Goal: Task Accomplishment & Management: Use online tool/utility

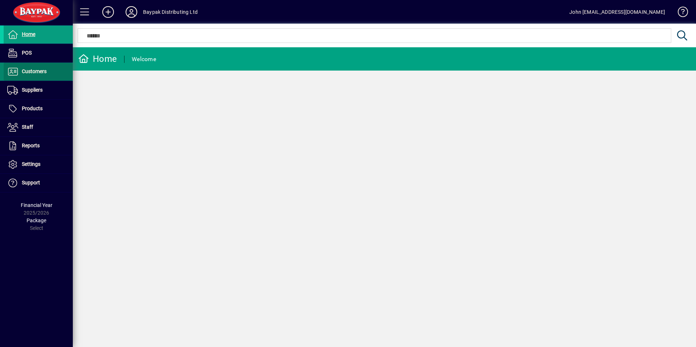
click at [34, 70] on span "Customers" at bounding box center [34, 71] width 25 height 6
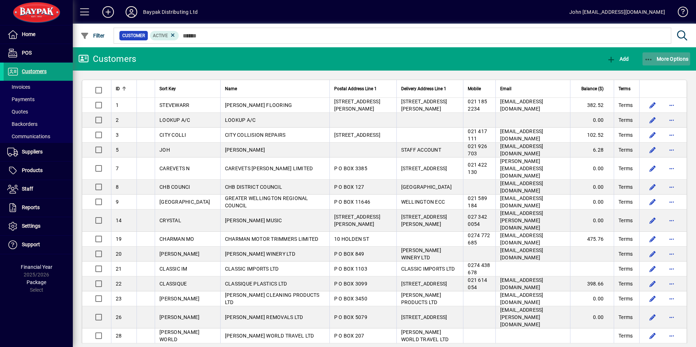
click at [649, 57] on icon "button" at bounding box center [649, 59] width 9 height 7
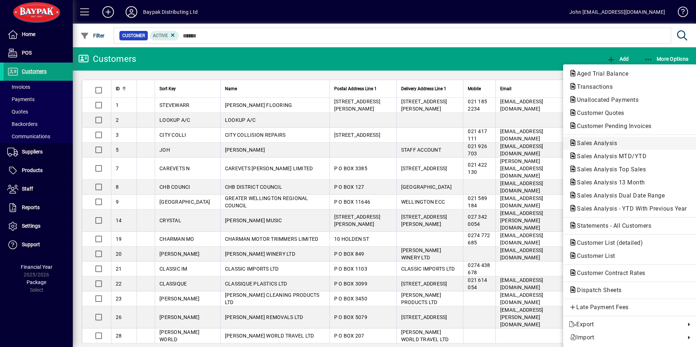
click at [599, 143] on span "Sales Analysis" at bounding box center [595, 143] width 52 height 7
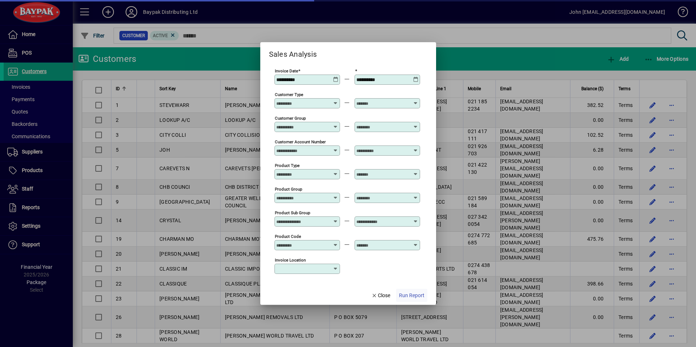
type input "**********"
click at [412, 295] on span "Run Report" at bounding box center [411, 296] width 25 height 8
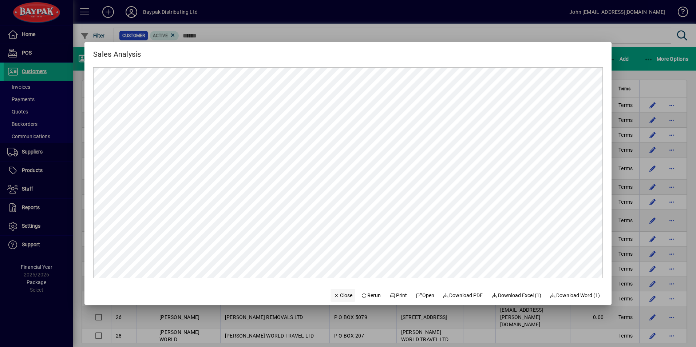
click at [341, 294] on span "Close" at bounding box center [343, 296] width 19 height 8
